Goal: Task Accomplishment & Management: Use online tool/utility

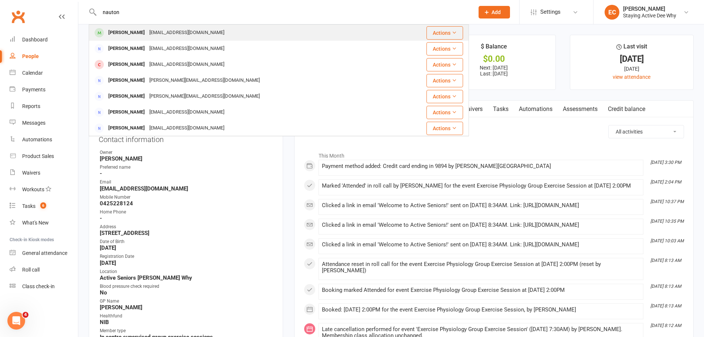
type input "nauton"
click at [131, 31] on div "[PERSON_NAME]" at bounding box center [126, 32] width 41 height 11
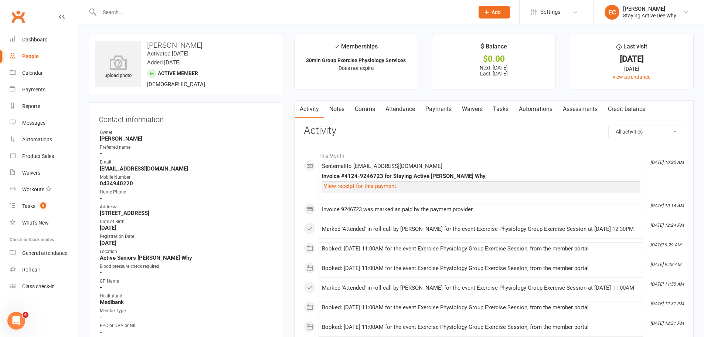
click at [572, 110] on link "Assessments" at bounding box center [580, 109] width 45 height 17
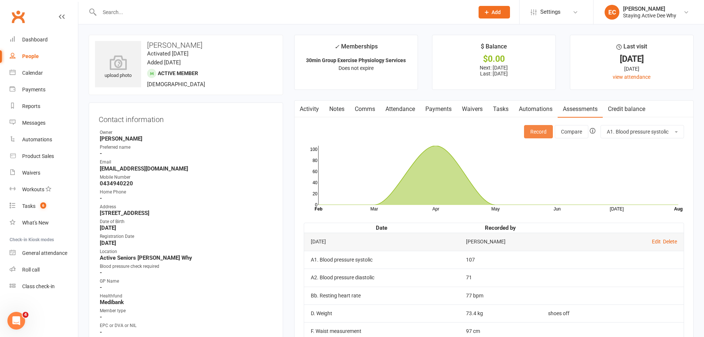
click at [539, 133] on button "Record" at bounding box center [538, 131] width 29 height 13
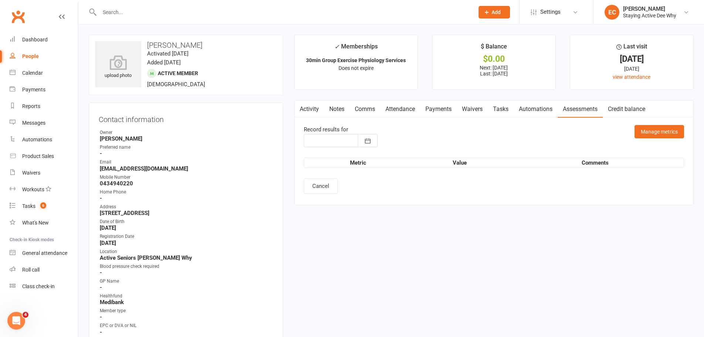
type input "[DATE]"
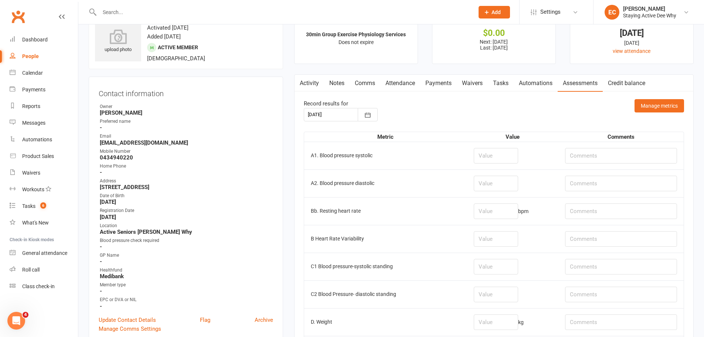
scroll to position [37, 0]
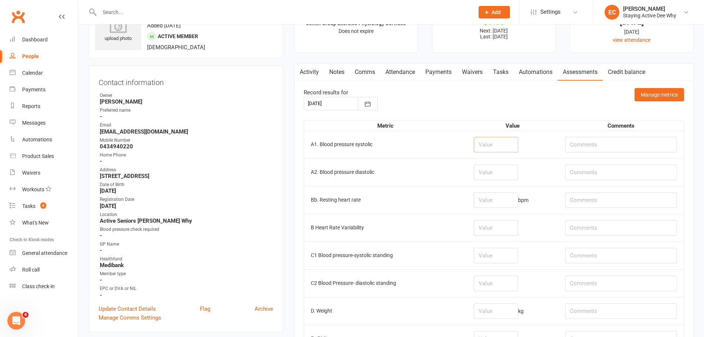
click at [495, 145] on input "number" at bounding box center [496, 145] width 44 height 16
type input "108"
click at [504, 172] on input "number" at bounding box center [496, 173] width 44 height 16
type input "71"
click at [500, 200] on input "number" at bounding box center [496, 200] width 44 height 16
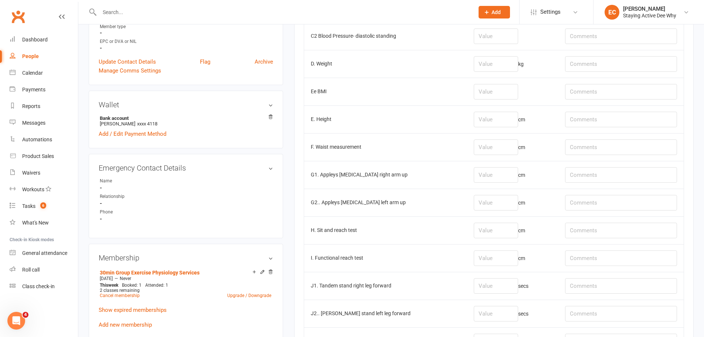
scroll to position [296, 0]
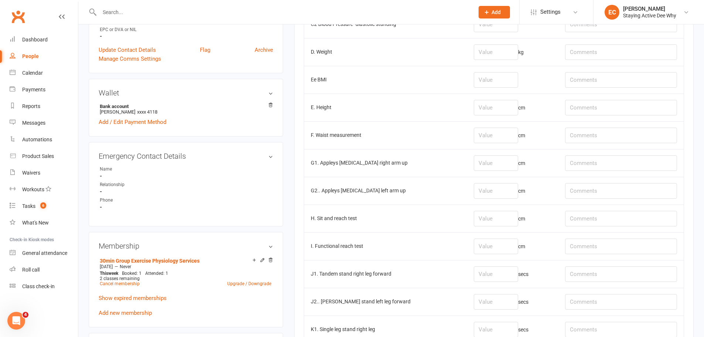
type input "71"
click at [493, 163] on input "number" at bounding box center [496, 163] width 44 height 16
type input "-6"
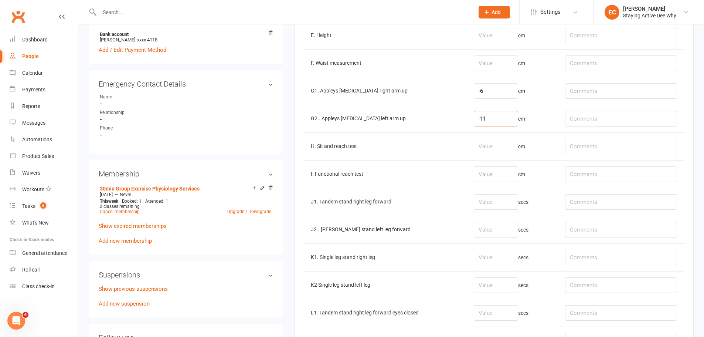
scroll to position [370, 0]
type input "-11"
click at [494, 143] on input "number" at bounding box center [496, 145] width 44 height 16
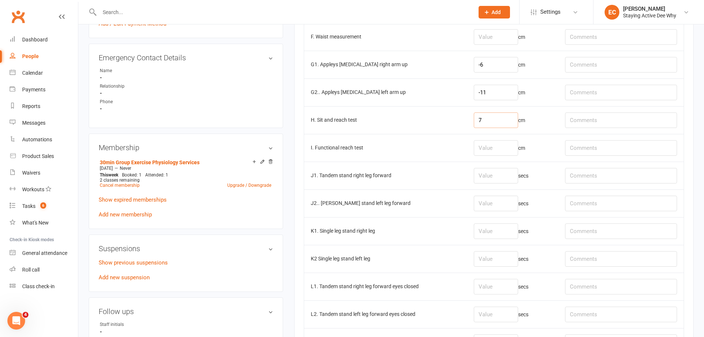
scroll to position [444, 0]
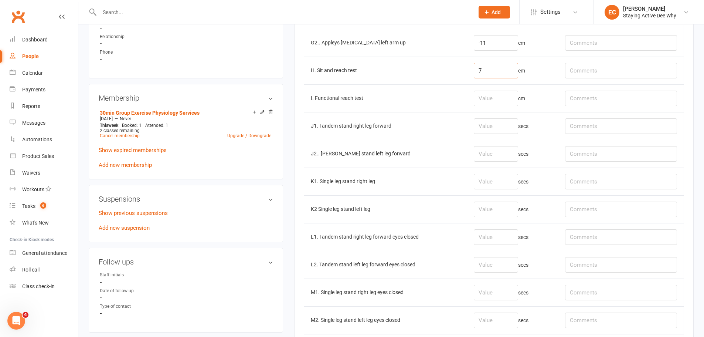
type input "7"
click at [501, 133] on input "number" at bounding box center [496, 126] width 44 height 16
type input "30"
type input "29.03"
click at [486, 179] on input "number" at bounding box center [496, 182] width 44 height 16
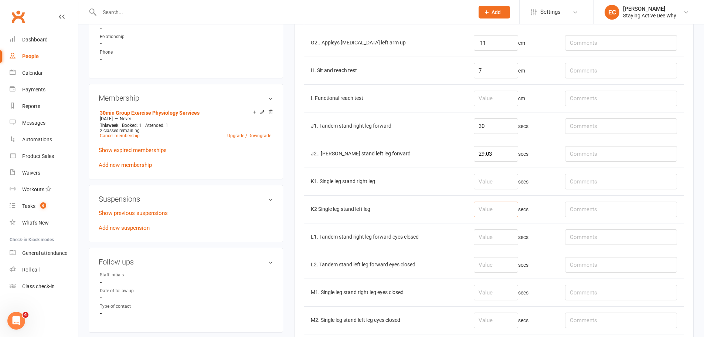
click at [493, 204] on input "number" at bounding box center [496, 209] width 44 height 16
type input "6.56"
click at [493, 184] on input "number" at bounding box center [496, 182] width 44 height 16
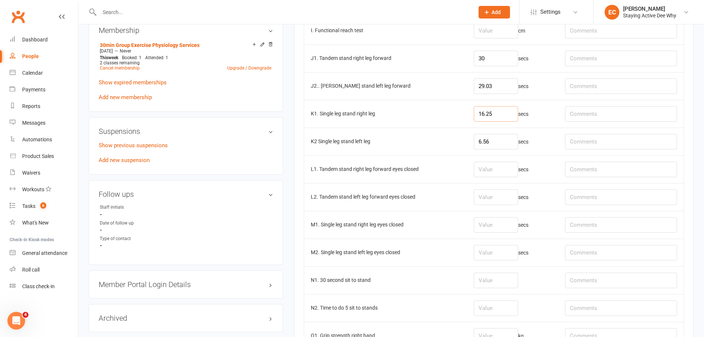
scroll to position [518, 0]
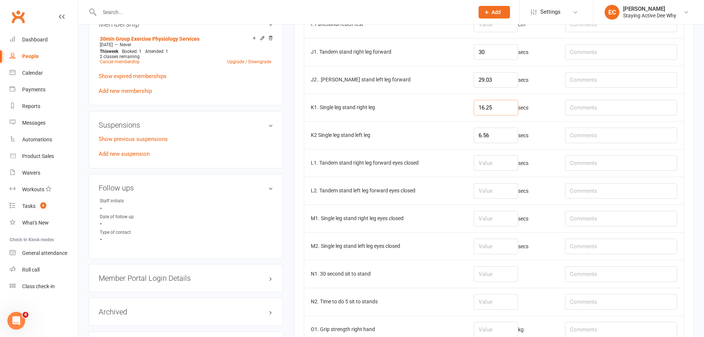
type input "16.25"
click at [498, 165] on input "number" at bounding box center [496, 163] width 44 height 16
type input "5.65"
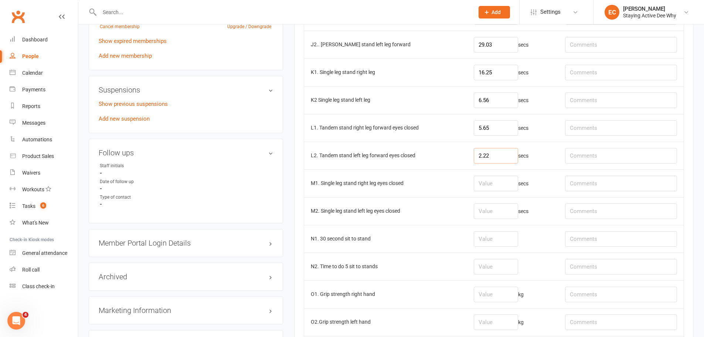
scroll to position [628, 0]
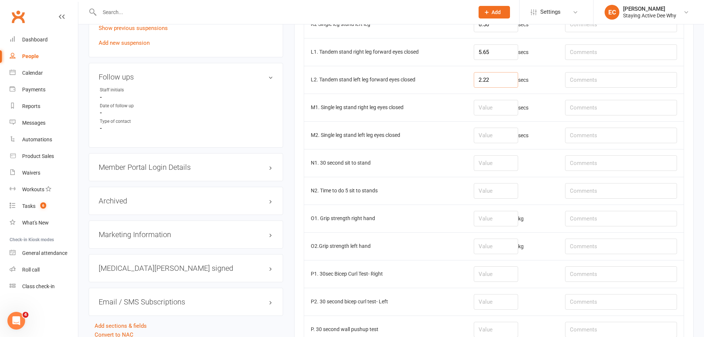
type input "2.22"
click at [495, 156] on input "number" at bounding box center [496, 163] width 44 height 16
type input "14"
click at [496, 216] on input "number" at bounding box center [496, 219] width 44 height 16
type input "16.5"
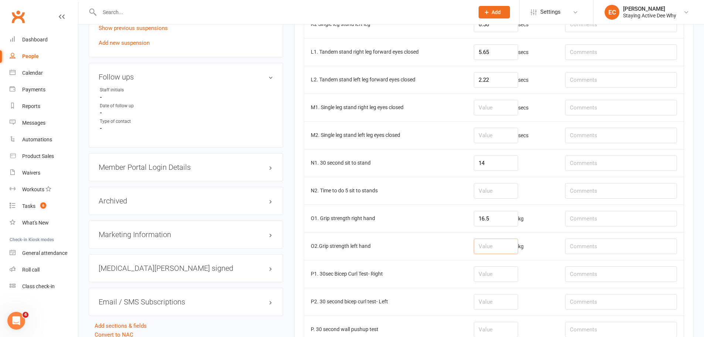
click at [498, 244] on input "number" at bounding box center [496, 246] width 44 height 16
type input "14.9"
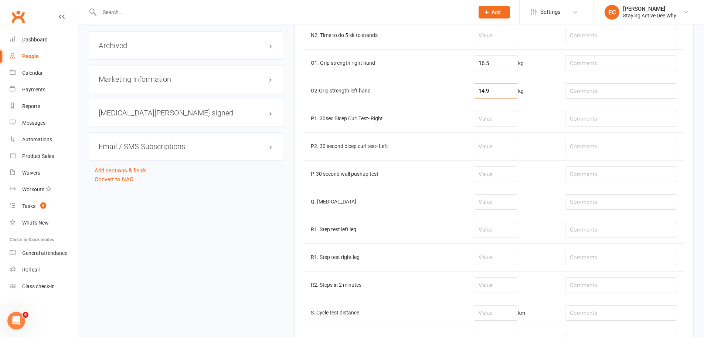
scroll to position [813, 0]
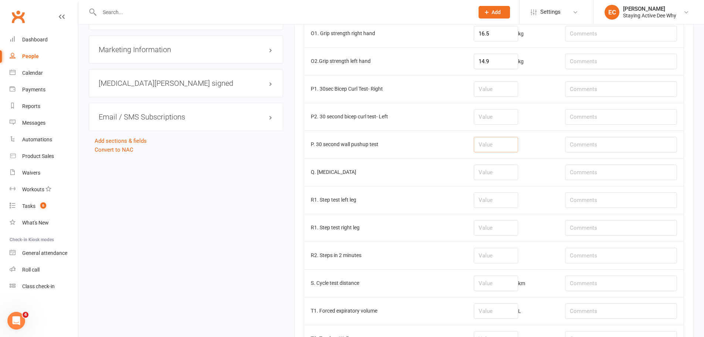
click at [484, 143] on input "number" at bounding box center [496, 145] width 44 height 16
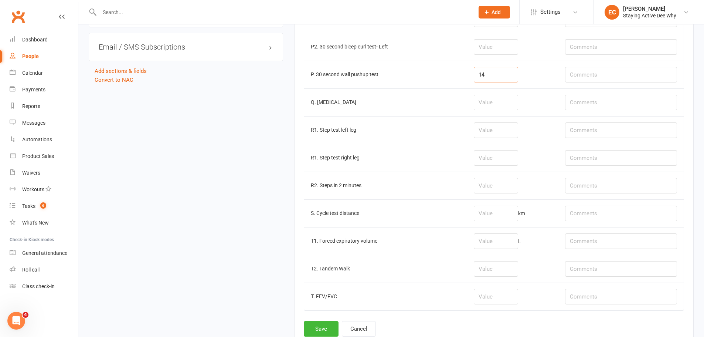
scroll to position [887, 0]
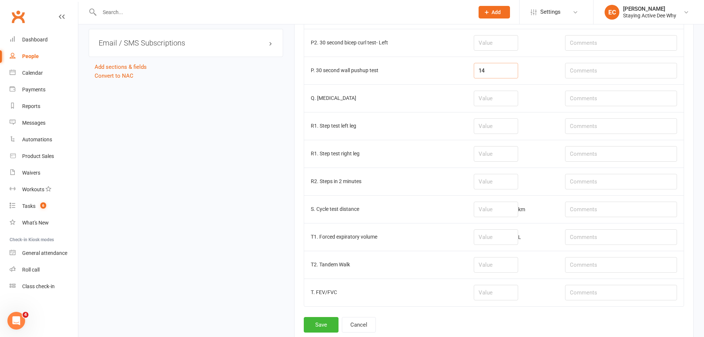
type input "14"
click at [508, 210] on input "number" at bounding box center [496, 209] width 44 height 16
type input "0.41"
click at [323, 319] on button "Save" at bounding box center [321, 325] width 35 height 16
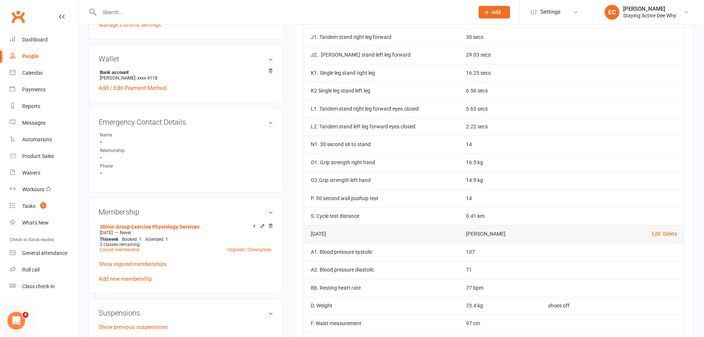
scroll to position [333, 0]
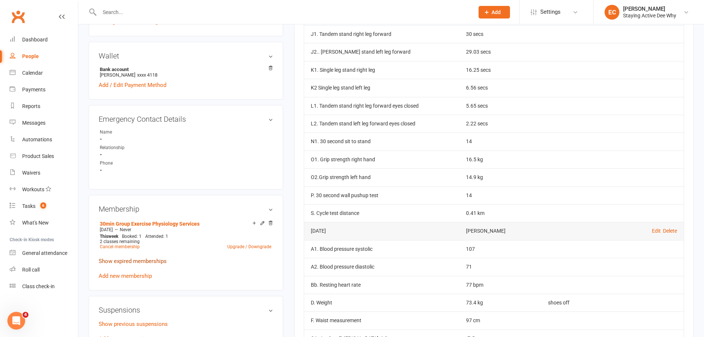
click at [163, 262] on link "Show expired memberships" at bounding box center [133, 261] width 68 height 7
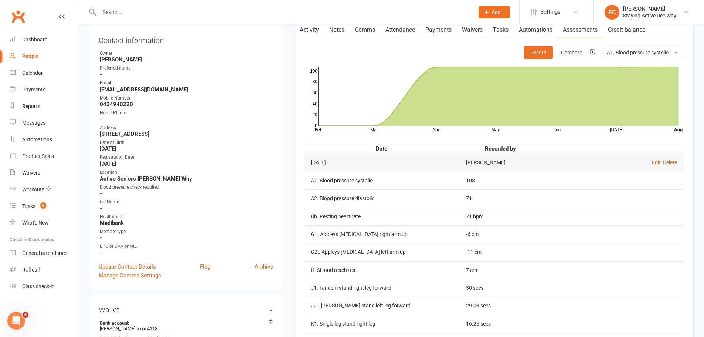
scroll to position [0, 0]
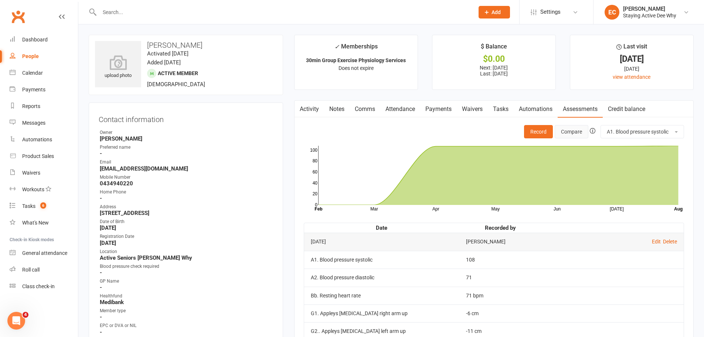
click at [580, 133] on button "Compare" at bounding box center [572, 131] width 34 height 13
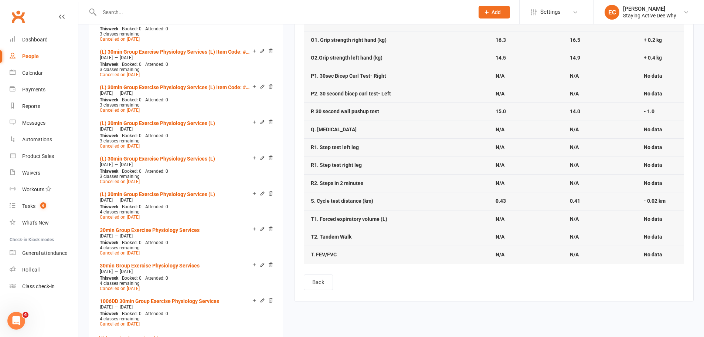
scroll to position [665, 0]
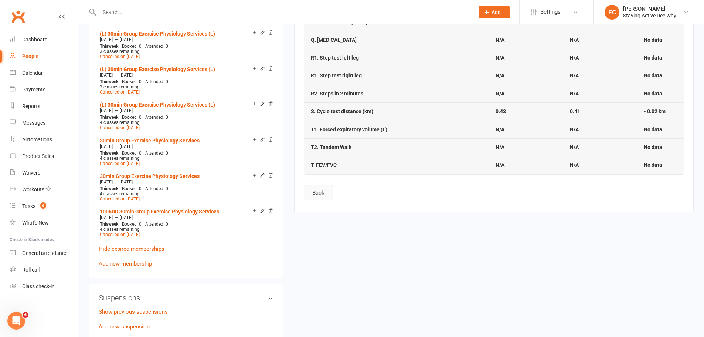
click at [328, 193] on button "Back" at bounding box center [318, 193] width 29 height 16
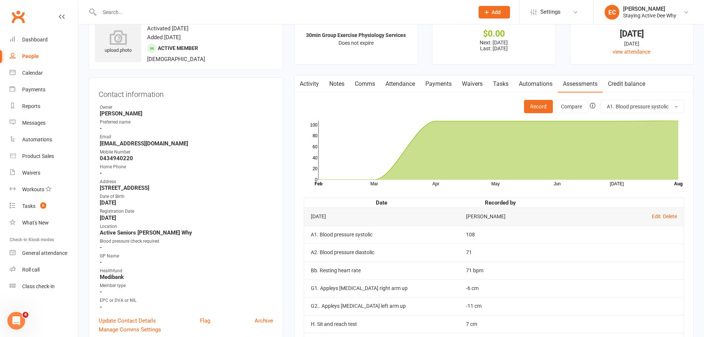
scroll to position [37, 0]
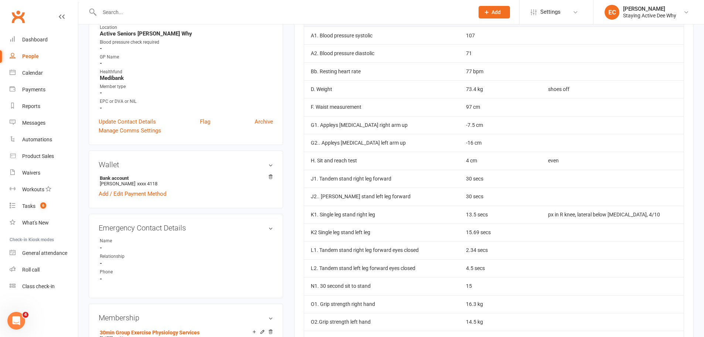
scroll to position [333, 0]
